Goal: Find specific page/section: Find specific page/section

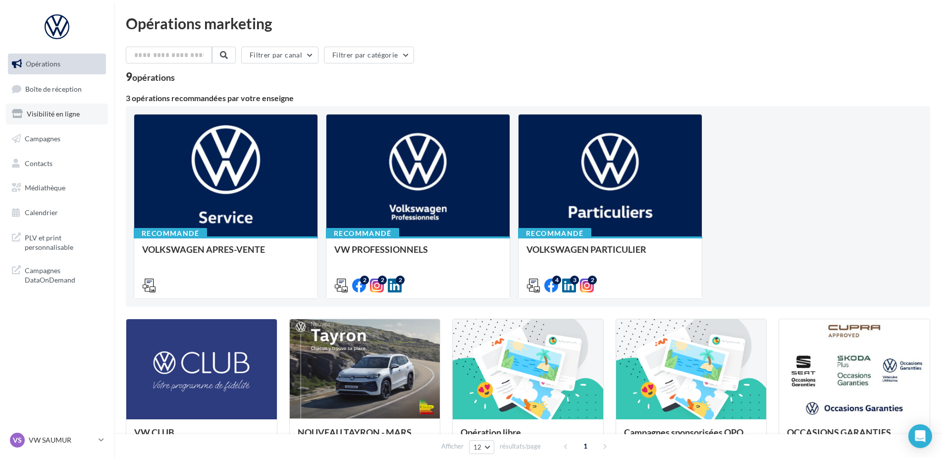
click at [55, 111] on span "Visibilité en ligne" at bounding box center [53, 113] width 53 height 8
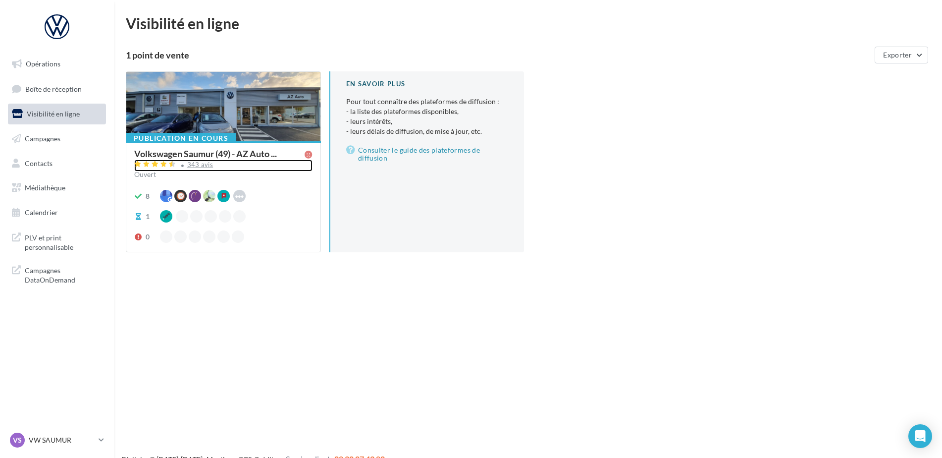
click at [199, 169] on div "343 avis" at bounding box center [223, 165] width 178 height 12
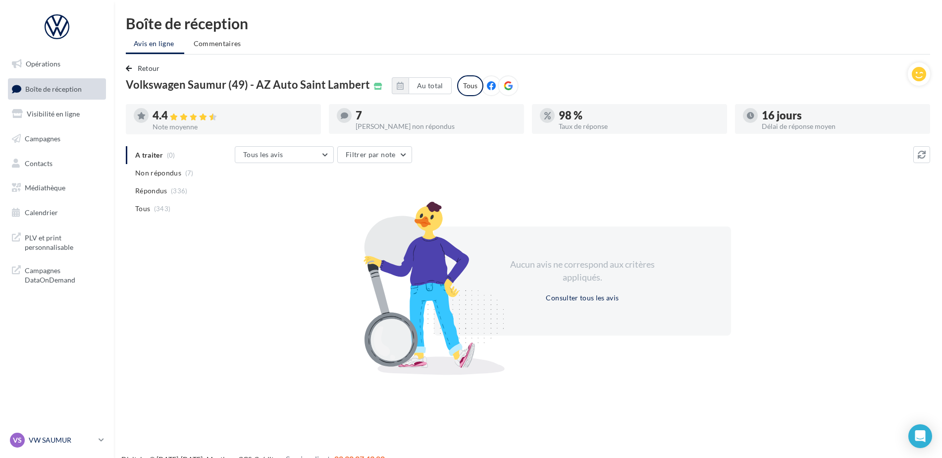
click at [57, 439] on p "VW SAUMUR" at bounding box center [62, 440] width 66 height 10
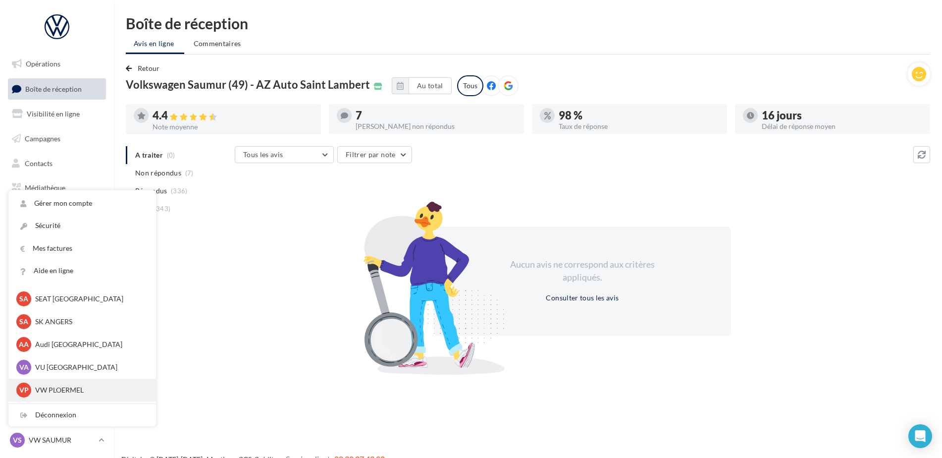
scroll to position [91, 0]
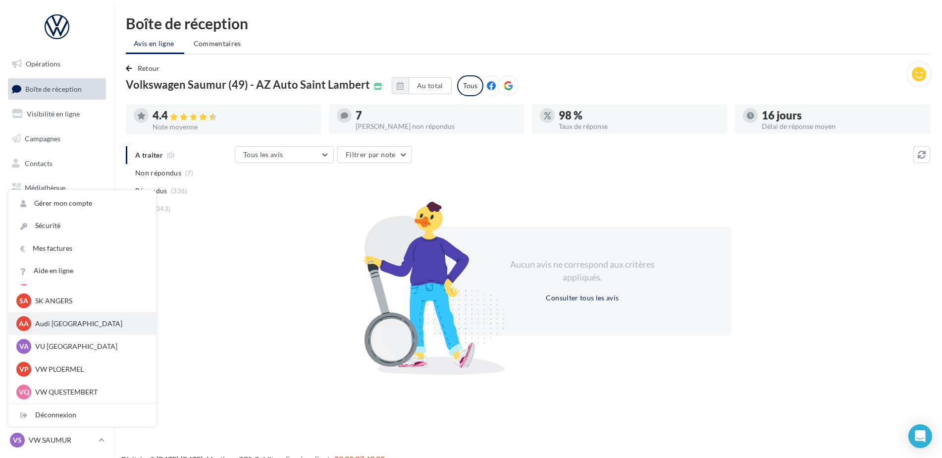
click at [66, 325] on p "Audi ANGERS" at bounding box center [89, 323] width 109 height 10
